Goal: Find specific page/section: Find specific page/section

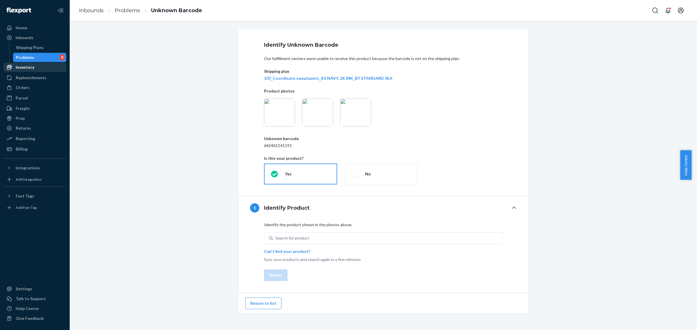
click at [24, 71] on div "Inventory" at bounding box center [35, 67] width 62 height 8
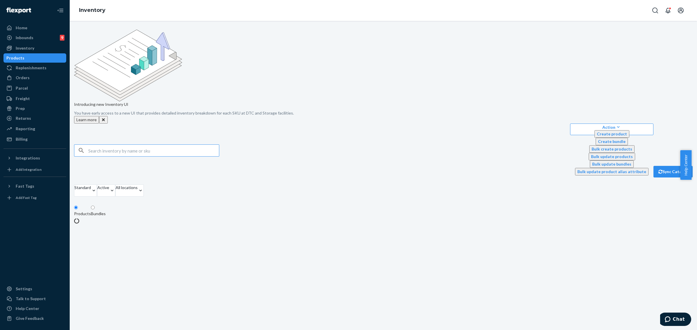
click at [130, 145] on input "text" at bounding box center [153, 151] width 131 height 12
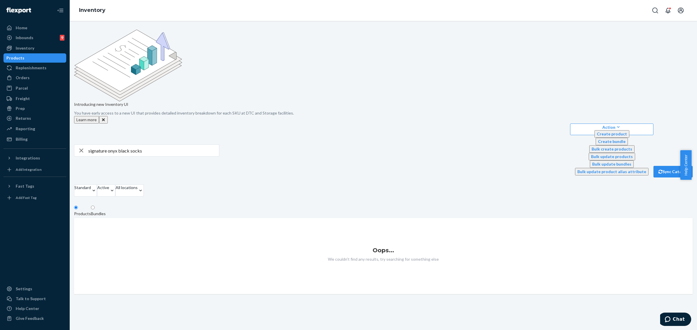
click at [138, 145] on input "signature onyx black socks" at bounding box center [153, 151] width 131 height 12
click at [138, 145] on input "signature socks" at bounding box center [153, 151] width 131 height 12
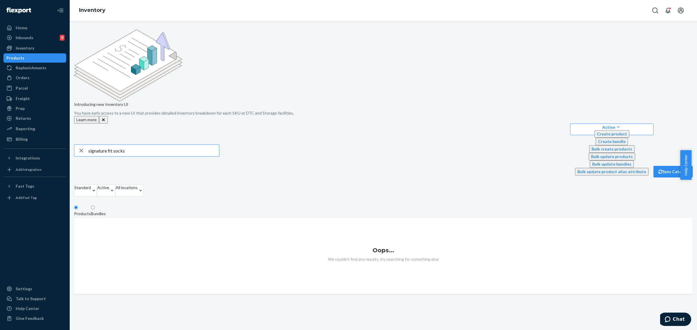
type input "signature fit socks"
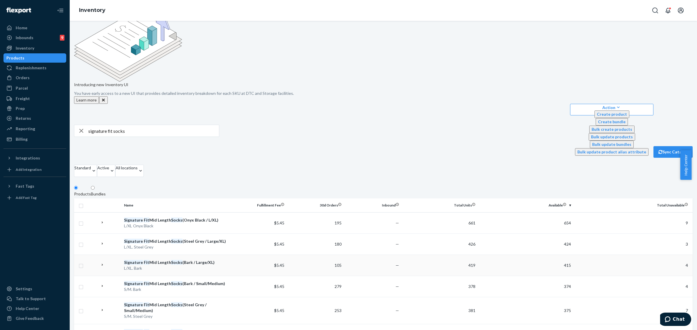
scroll to position [30, 0]
